Goal: Find specific page/section: Find specific page/section

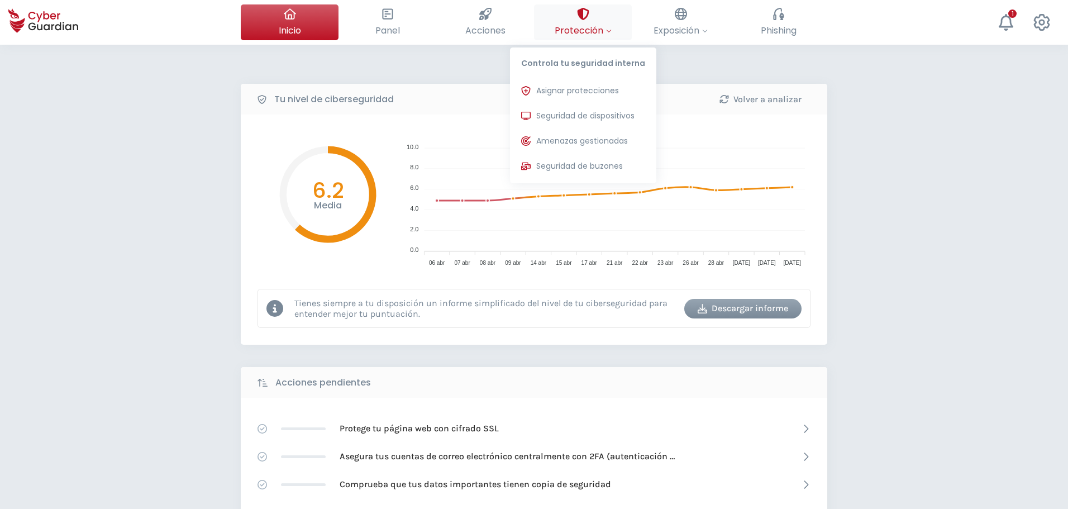
click at [591, 11] on button "Protección Controla tu seguridad interna Asignar protecciones Asigna las licenc…" at bounding box center [583, 22] width 98 height 36
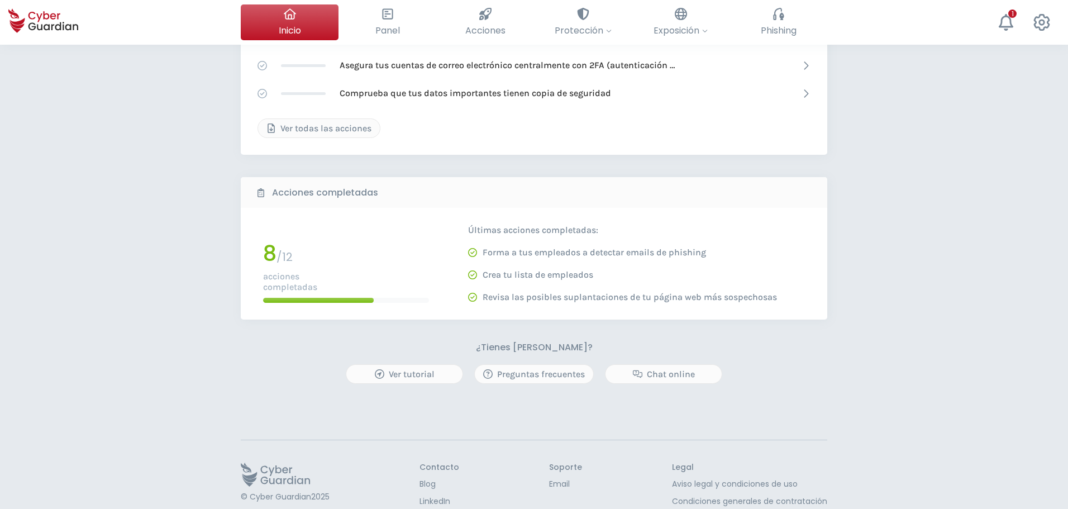
scroll to position [112, 0]
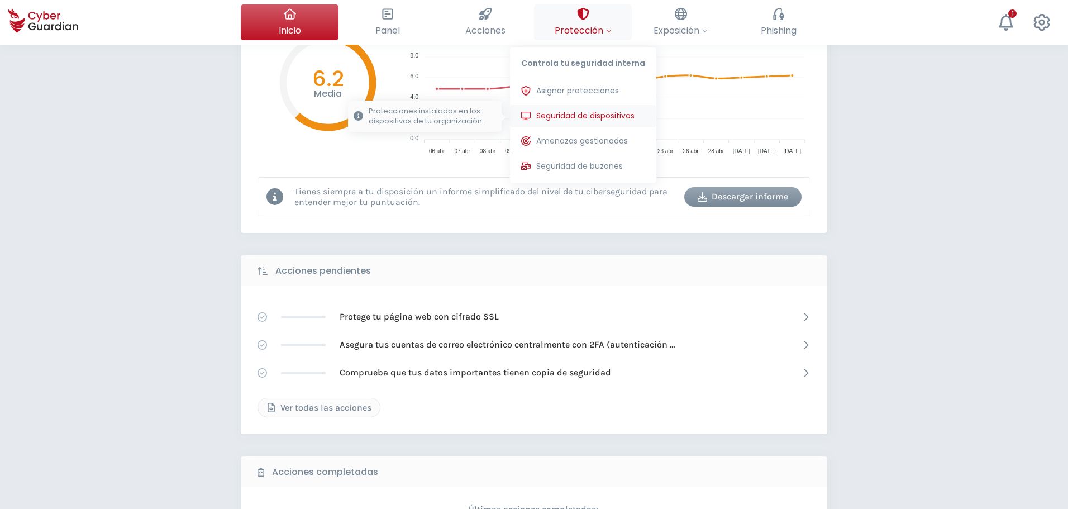
click at [582, 109] on button "Seguridad de dispositivos Protecciones instaladas en los dispositivos de tu org…" at bounding box center [583, 116] width 146 height 22
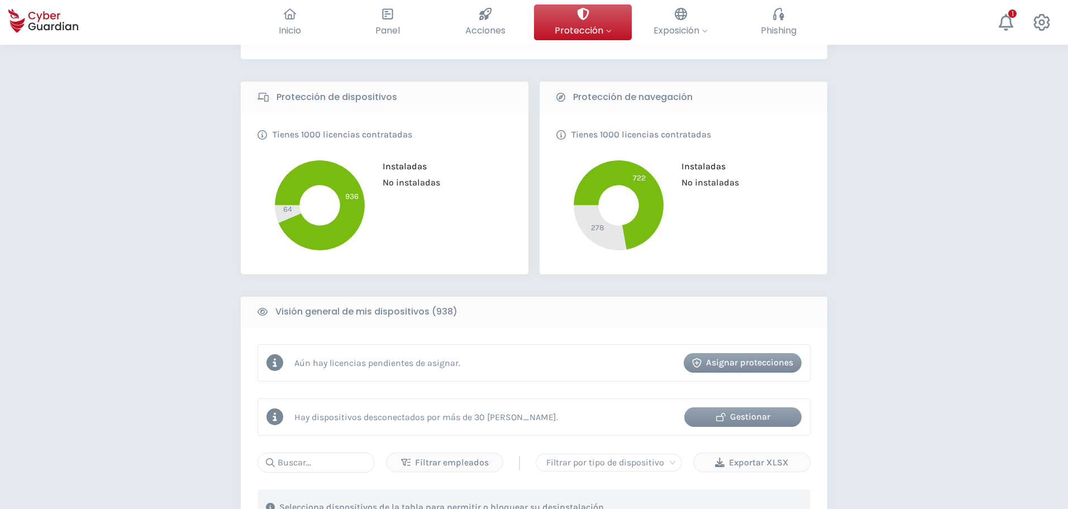
scroll to position [391, 0]
